Goal: Obtain resource: Download file/media

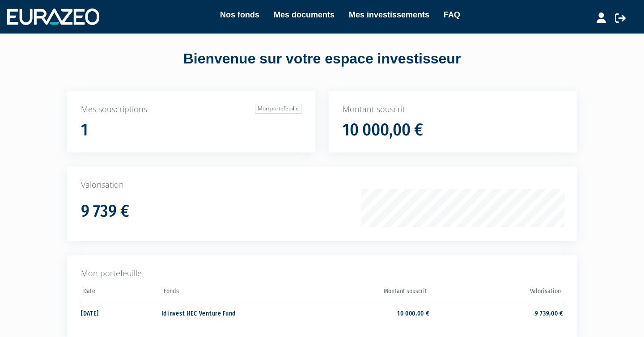
scroll to position [106, 0]
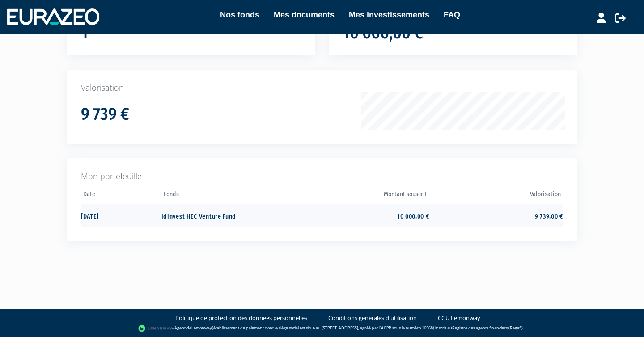
click at [257, 215] on td "Idinvest HEC Venture Fund" at bounding box center [228, 216] width 134 height 24
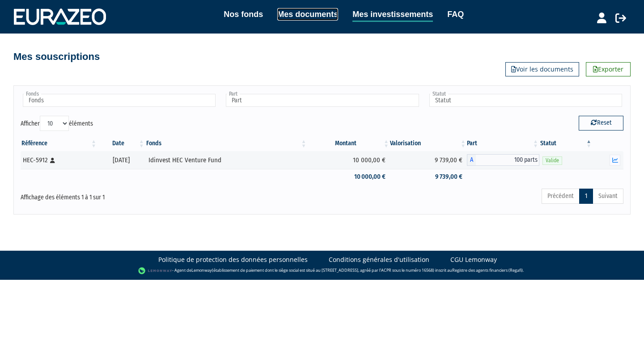
click at [310, 16] on link "Mes documents" at bounding box center [307, 14] width 61 height 13
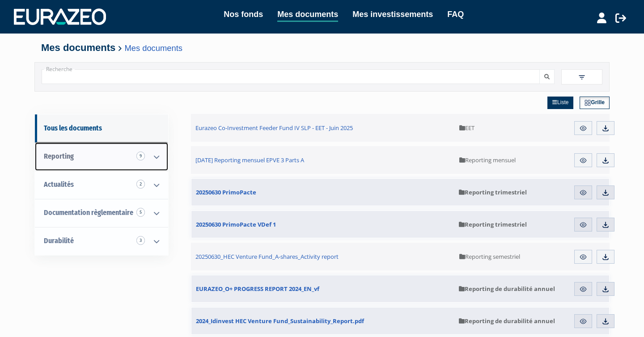
click at [149, 164] on icon at bounding box center [156, 157] width 23 height 28
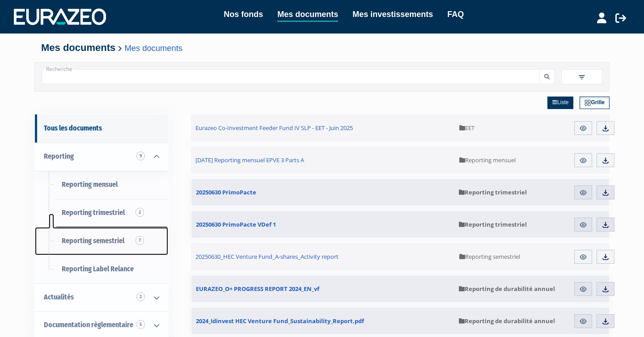
click at [115, 238] on span "Reporting semestriel 7" at bounding box center [93, 241] width 63 height 8
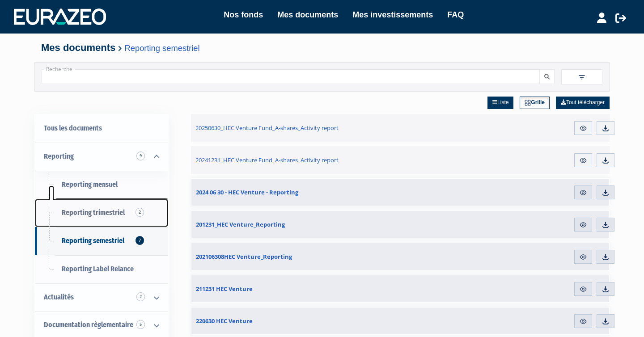
click at [133, 212] on link "Reporting trimestriel 2" at bounding box center [101, 213] width 133 height 28
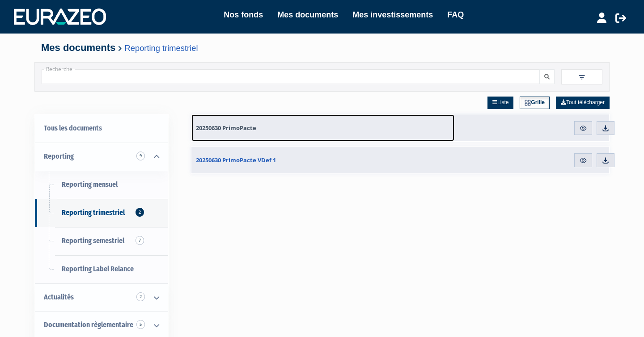
click at [250, 132] on span "20250630 PrimoPacte" at bounding box center [226, 128] width 60 height 8
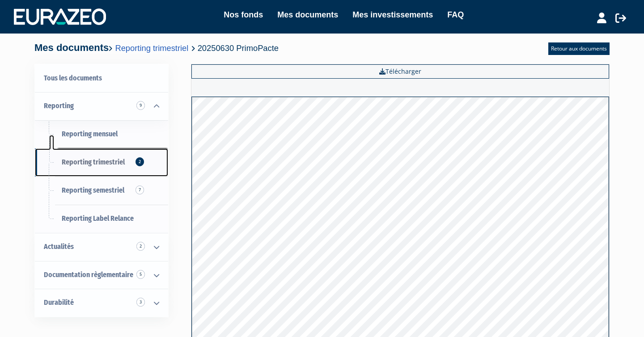
click at [127, 149] on link "Reporting trimestriel 2" at bounding box center [101, 163] width 133 height 28
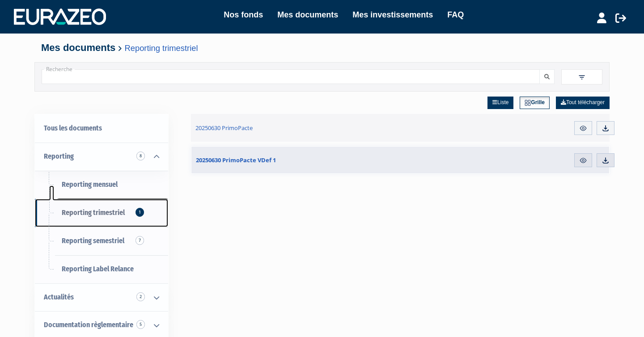
click at [111, 216] on span "Reporting trimestriel 1" at bounding box center [93, 212] width 63 height 8
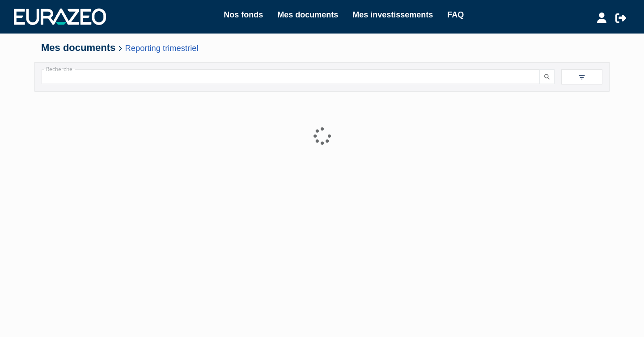
click at [207, 163] on div at bounding box center [322, 204] width 562 height 224
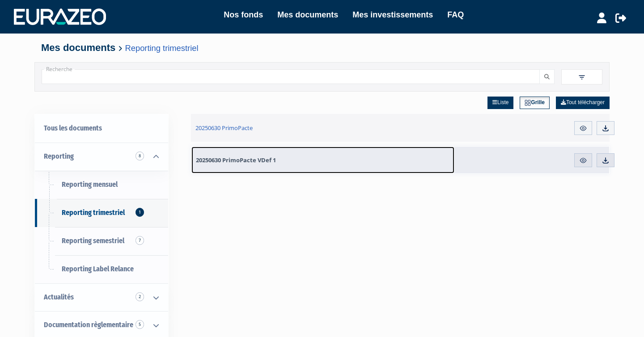
click at [218, 161] on span "20250630 PrimoPacte VDef 1" at bounding box center [236, 160] width 80 height 8
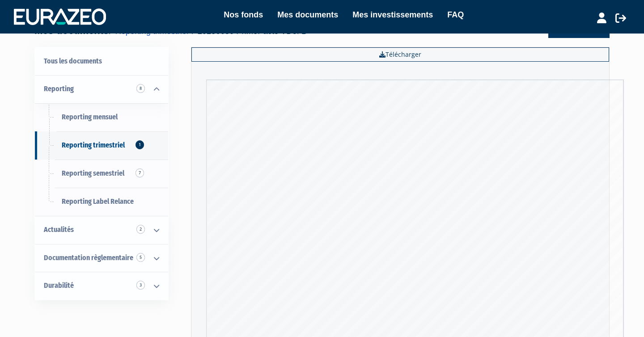
scroll to position [18, 0]
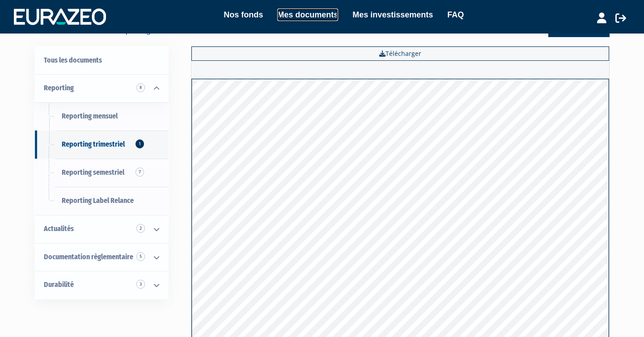
click at [294, 15] on link "Mes documents" at bounding box center [307, 14] width 61 height 13
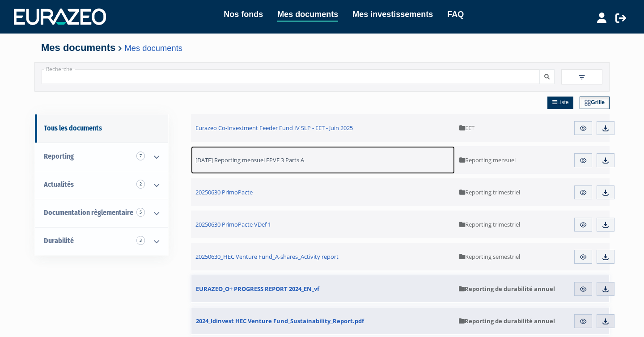
click at [232, 161] on span "[DATE] Reporting mensuel EPVE 3 Parts A" at bounding box center [249, 160] width 109 height 8
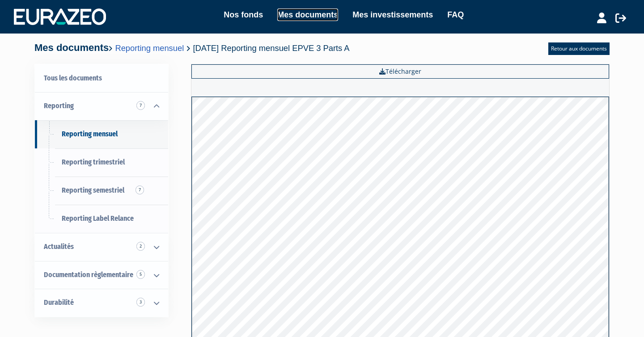
click at [301, 15] on link "Mes documents" at bounding box center [307, 14] width 61 height 13
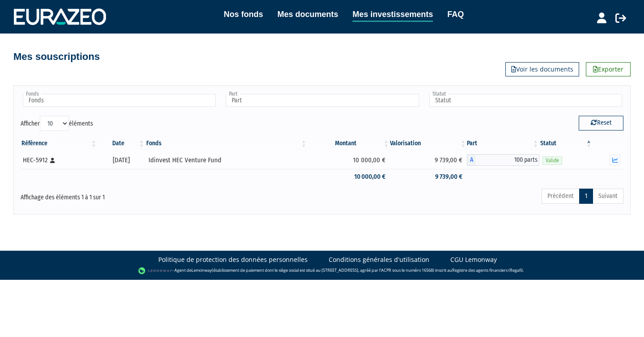
click at [237, 161] on div "Idinvest HEC Venture Fund" at bounding box center [227, 160] width 156 height 9
click at [616, 159] on icon "button" at bounding box center [615, 160] width 6 height 6
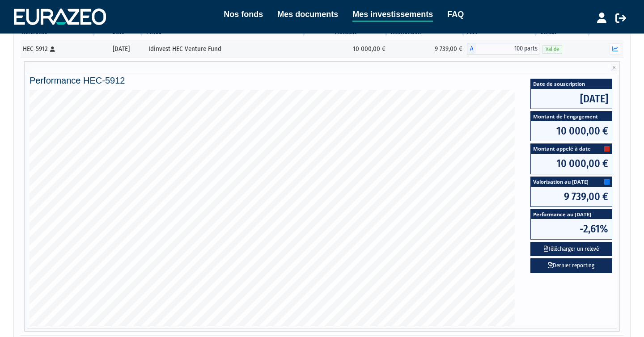
scroll to position [123, 0]
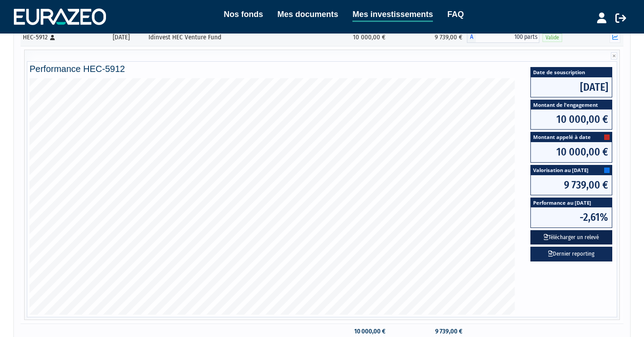
click at [568, 236] on button "Télécharger un relevé" at bounding box center [572, 237] width 82 height 15
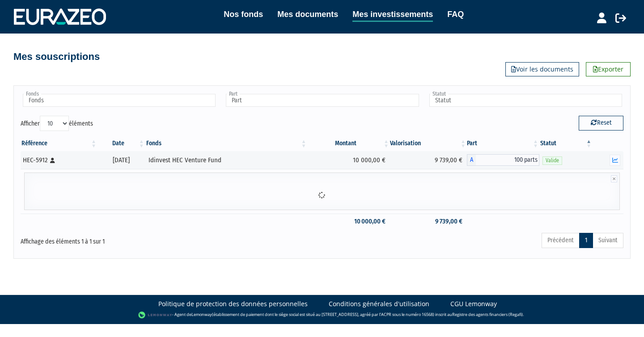
scroll to position [0, 0]
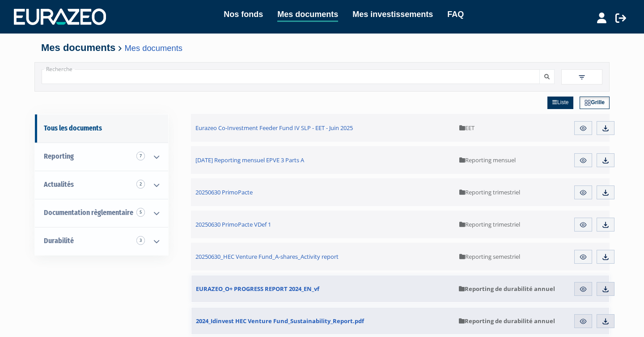
click at [391, 21] on ul "Nos fonds Mes documents Mes investissements FAQ" at bounding box center [335, 15] width 258 height 14
click at [389, 14] on link "Mes investissements" at bounding box center [393, 14] width 81 height 13
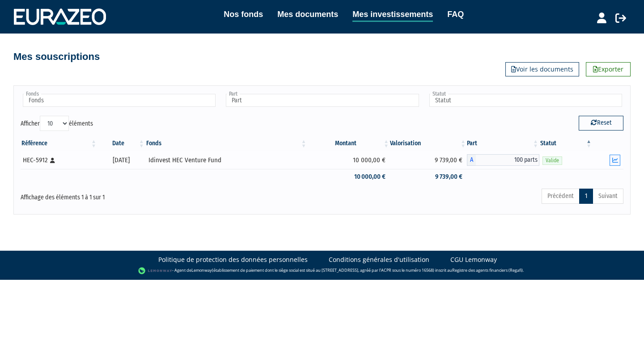
click at [617, 161] on icon "button" at bounding box center [615, 160] width 6 height 6
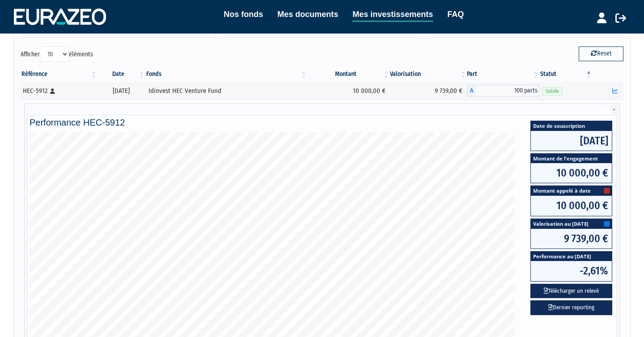
scroll to position [90, 0]
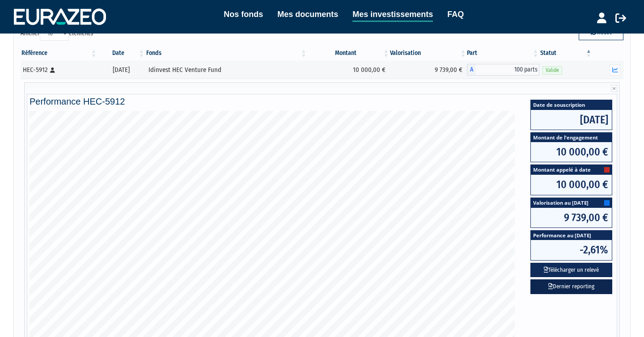
click at [602, 287] on link "Dernier reporting" at bounding box center [572, 287] width 82 height 15
